Goal: Find specific page/section: Find specific page/section

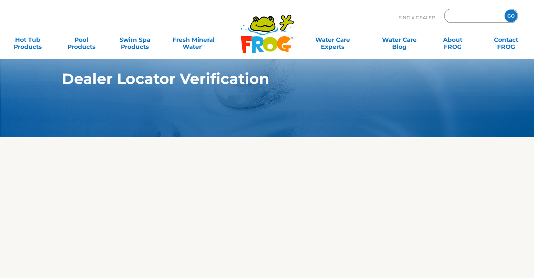
click at [465, 15] on input "Zip Code Form" at bounding box center [472, 16] width 47 height 10
type input "28166"
click at [512, 14] on input "GO" at bounding box center [510, 15] width 13 height 13
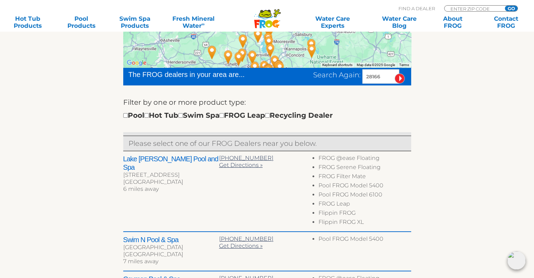
scroll to position [189, 0]
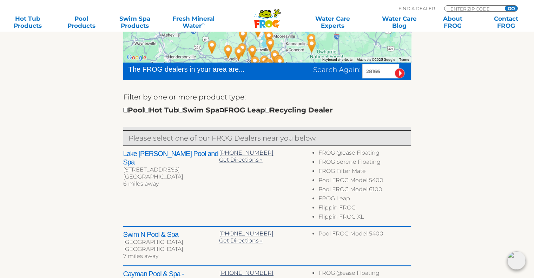
click at [224, 108] on input "checkbox" at bounding box center [221, 110] width 5 height 5
checkbox input "true"
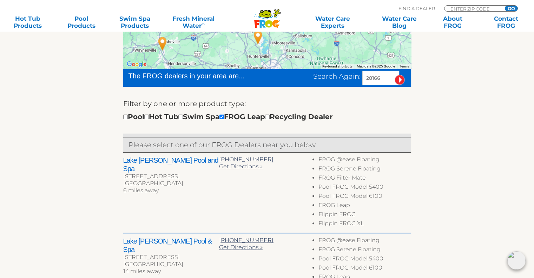
scroll to position [180, 0]
